Goal: Information Seeking & Learning: Learn about a topic

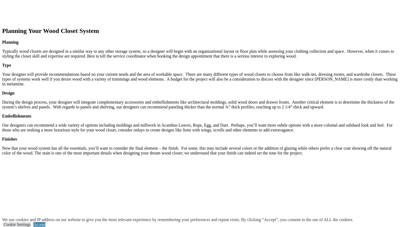
scroll to position [830, 0]
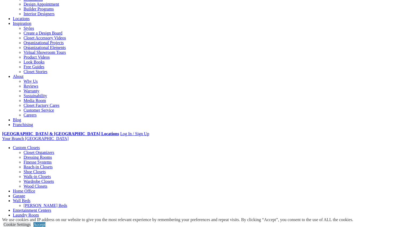
scroll to position [77, 0]
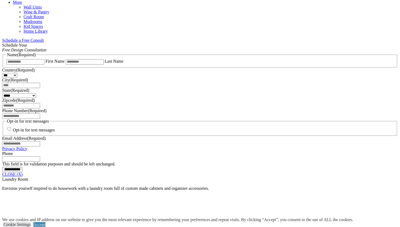
scroll to position [324, 0]
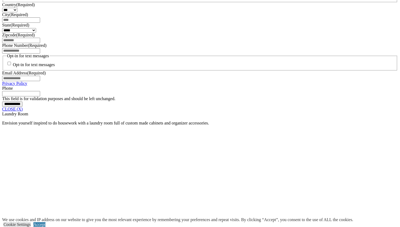
scroll to position [435, 0]
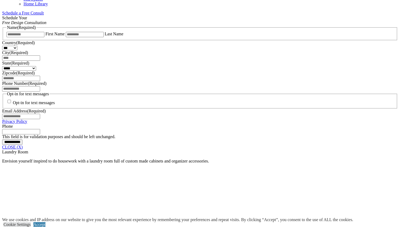
scroll to position [346, 0]
